Goal: Find specific page/section: Find specific page/section

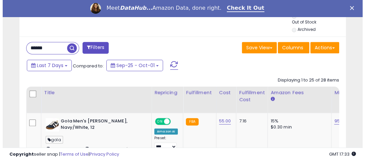
scroll to position [319, 0]
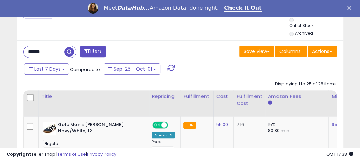
click at [56, 50] on input "******" at bounding box center [44, 52] width 41 height 12
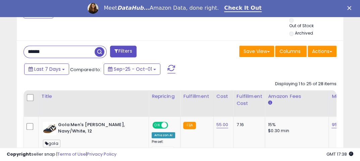
drag, startPoint x: 70, startPoint y: 51, endPoint x: 8, endPoint y: 48, distance: 61.8
click at [64, 51] on input "text" at bounding box center [59, 52] width 71 height 12
paste input "**********"
click at [131, 50] on button "Filters" at bounding box center [123, 52] width 26 height 12
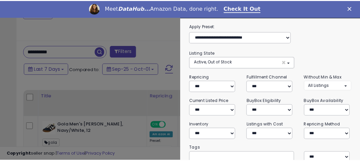
scroll to position [137, 191]
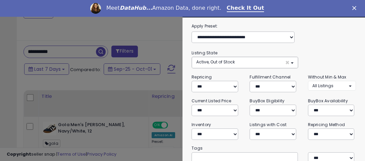
drag, startPoint x: 351, startPoint y: 7, endPoint x: 345, endPoint y: 15, distance: 10.7
click at [351, 7] on div "Meet DataHub... Amazon Data, done right. Check It Out" at bounding box center [182, 8] width 365 height 11
click at [353, 8] on icon "Close" at bounding box center [354, 8] width 4 height 4
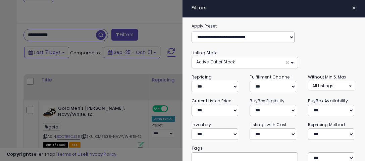
click at [351, 7] on span "×" at bounding box center [353, 7] width 4 height 9
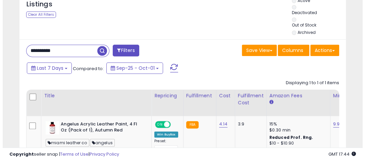
scroll to position [303, 0]
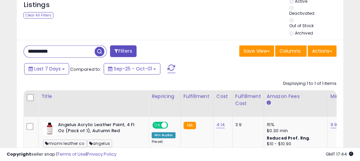
drag, startPoint x: 37, startPoint y: 43, endPoint x: 3, endPoint y: 12, distance: 46.0
paste input "text"
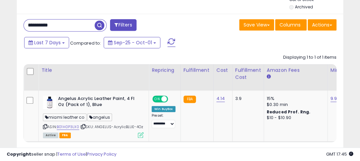
scroll to position [327, 0]
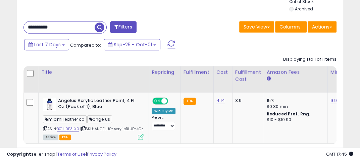
drag, startPoint x: 61, startPoint y: 26, endPoint x: 0, endPoint y: 12, distance: 62.6
paste input "text"
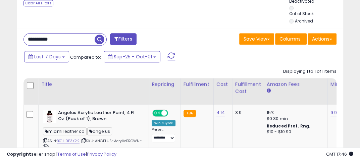
scroll to position [137, 188]
drag, startPoint x: 0, startPoint y: 26, endPoint x: 0, endPoint y: 20, distance: 6.7
paste input "text"
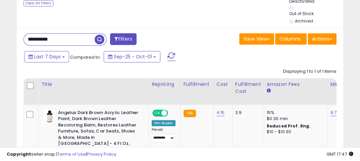
scroll to position [320, 0]
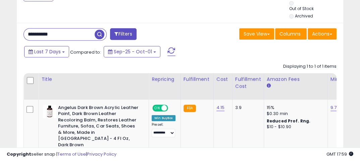
drag, startPoint x: 38, startPoint y: 33, endPoint x: 18, endPoint y: 25, distance: 20.5
click at [21, 28] on div "**********" at bounding box center [99, 34] width 162 height 13
paste input "text"
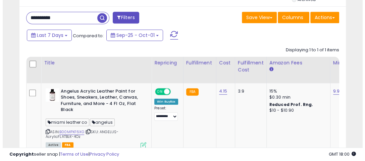
scroll to position [306, 0]
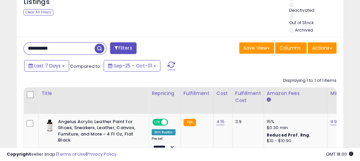
drag, startPoint x: 60, startPoint y: 20, endPoint x: 0, endPoint y: 1, distance: 63.3
paste input "text"
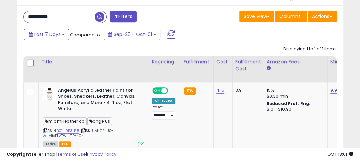
scroll to position [331, 0]
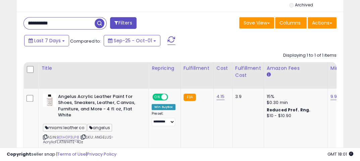
drag, startPoint x: 67, startPoint y: 24, endPoint x: 0, endPoint y: 15, distance: 67.3
paste input "text"
type input "**********"
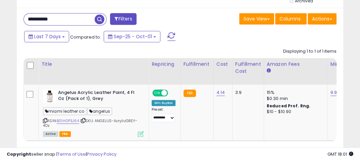
scroll to position [350, 0]
